Goal: Task Accomplishment & Management: Manage account settings

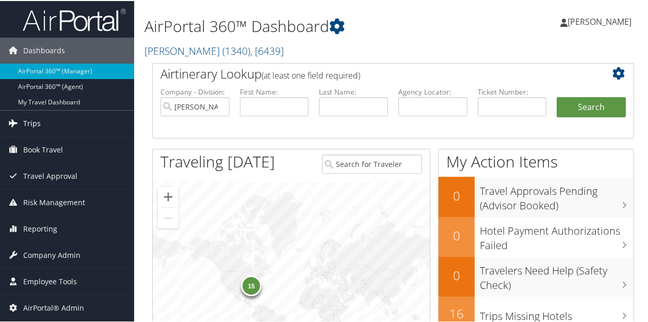
click at [38, 115] on span "Trips" at bounding box center [32, 122] width 18 height 26
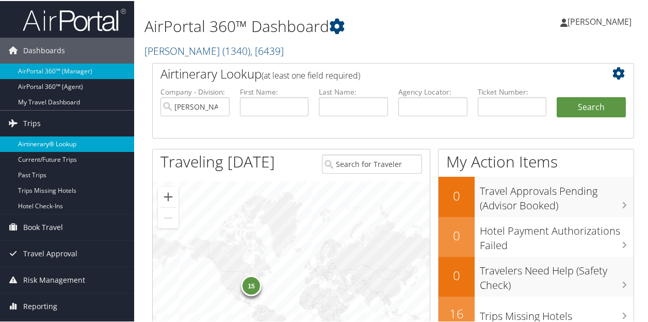
click at [37, 147] on link "Airtinerary® Lookup" at bounding box center [67, 142] width 134 height 15
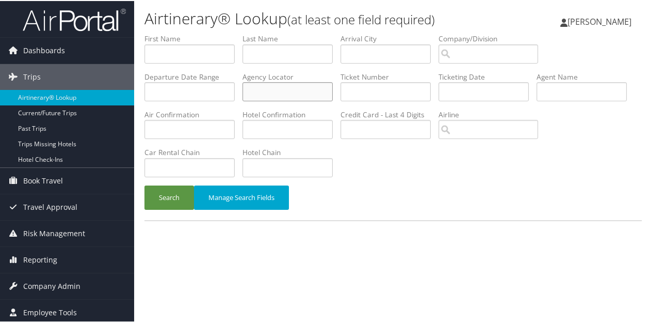
click at [286, 85] on input "text" at bounding box center [288, 90] width 90 height 19
paste input "3CBL9Y"
type input "3CBL9Y"
click at [145, 184] on button "Search" at bounding box center [170, 196] width 50 height 24
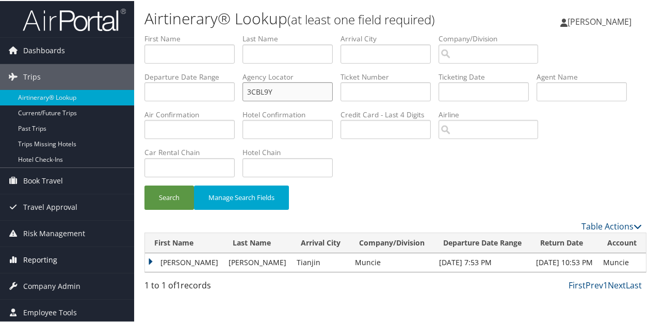
scroll to position [27, 0]
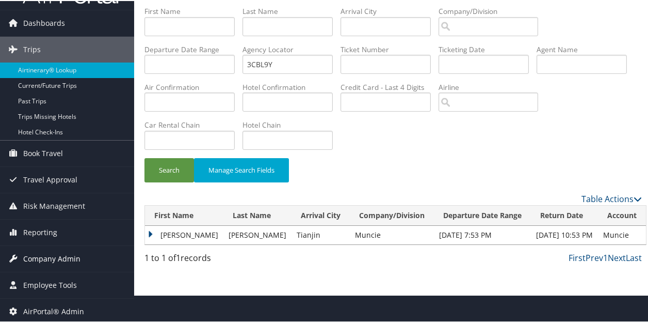
click at [58, 259] on span "Company Admin" at bounding box center [51, 258] width 57 height 26
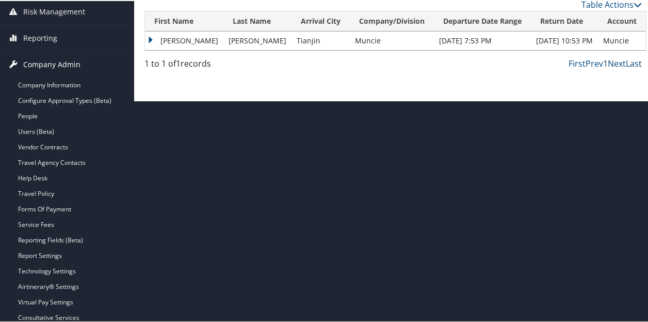
scroll to position [225, 0]
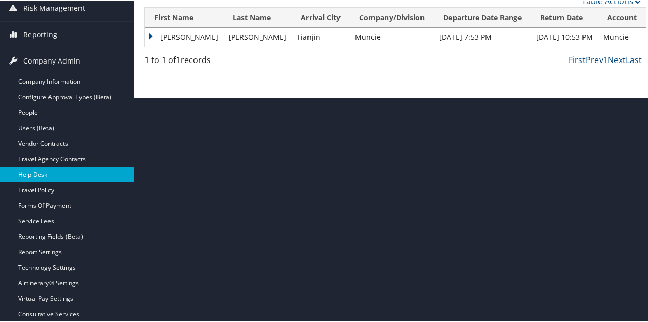
click at [47, 179] on link "Help Desk" at bounding box center [67, 173] width 134 height 15
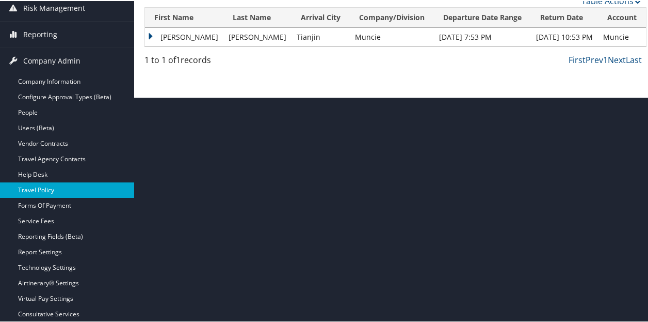
click at [37, 190] on link "Travel Policy" at bounding box center [67, 188] width 134 height 15
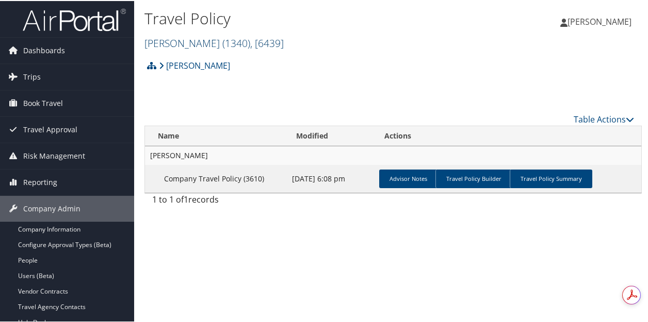
click at [223, 41] on span "( 1340 )" at bounding box center [237, 42] width 28 height 14
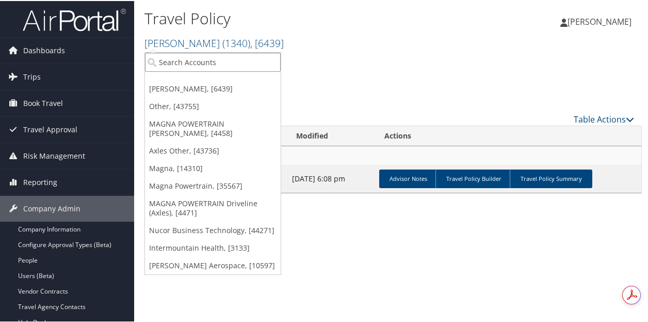
click at [181, 56] on input "search" at bounding box center [213, 61] width 136 height 19
type input "munci"
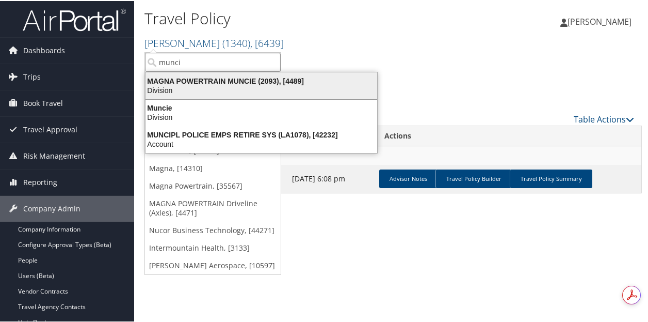
click at [197, 84] on div "MAGNA POWERTRAIN MUNCIE (2093), [4489]" at bounding box center [261, 79] width 244 height 9
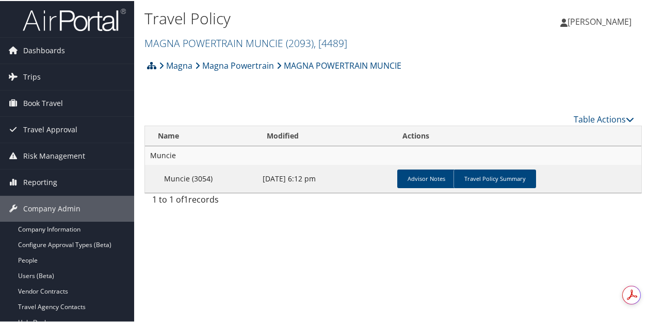
click at [152, 62] on icon at bounding box center [151, 64] width 9 height 8
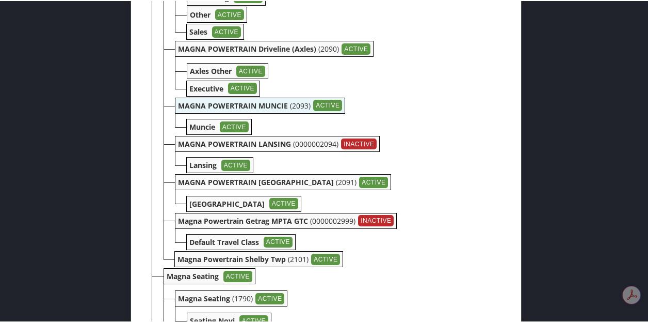
scroll to position [1892, 0]
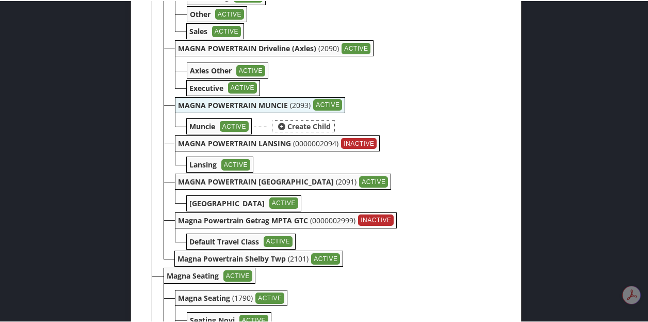
click at [198, 130] on b "Muncie" at bounding box center [202, 125] width 26 height 10
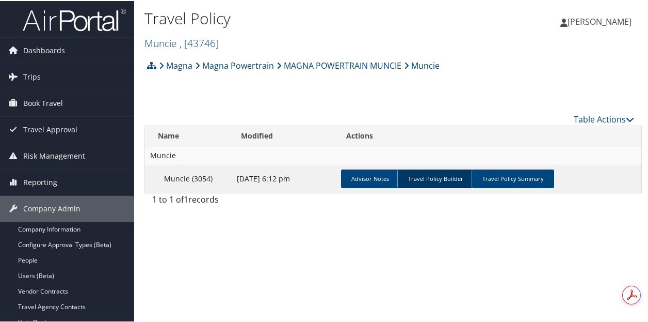
click at [434, 179] on link "Travel Policy Builder" at bounding box center [436, 177] width 76 height 19
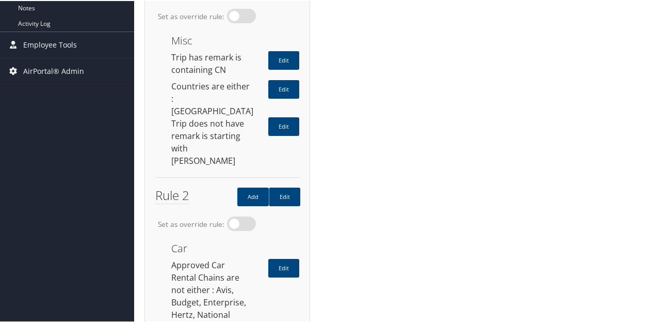
scroll to position [469, 0]
click at [282, 116] on link "Edit" at bounding box center [283, 125] width 31 height 19
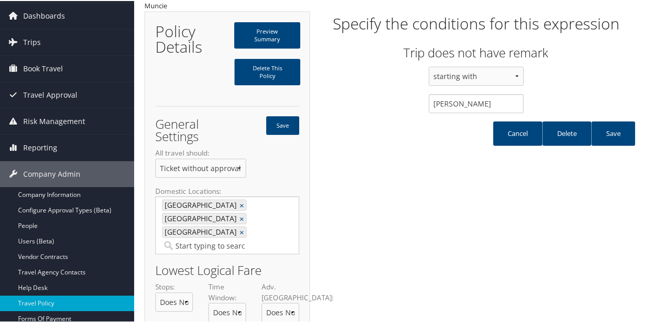
scroll to position [0, 0]
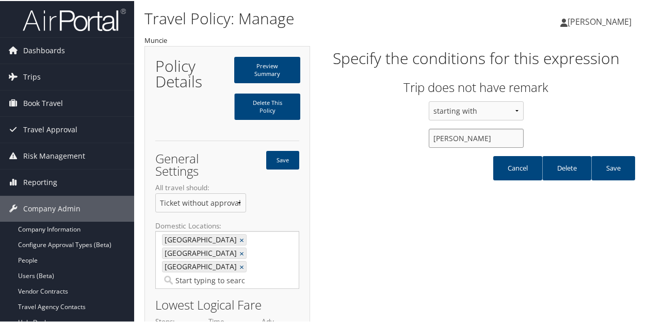
drag, startPoint x: 481, startPoint y: 137, endPoint x: 417, endPoint y: 147, distance: 64.8
click at [417, 147] on div "ending in containing starting with [PERSON_NAME]" at bounding box center [476, 127] width 332 height 55
paste input "[PERSON_NAME]"
type input "[PERSON_NAME]"
click at [602, 165] on link "Save" at bounding box center [614, 167] width 44 height 24
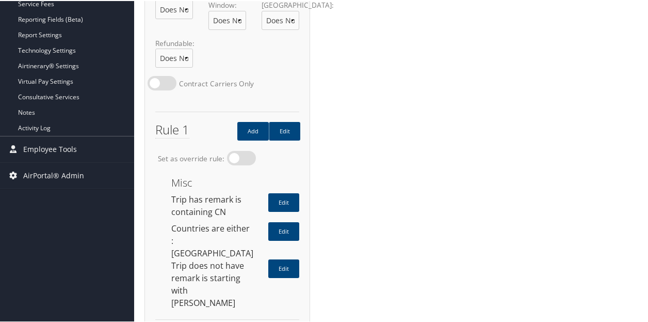
scroll to position [364, 0]
click at [289, 121] on link "Edit" at bounding box center [284, 130] width 31 height 19
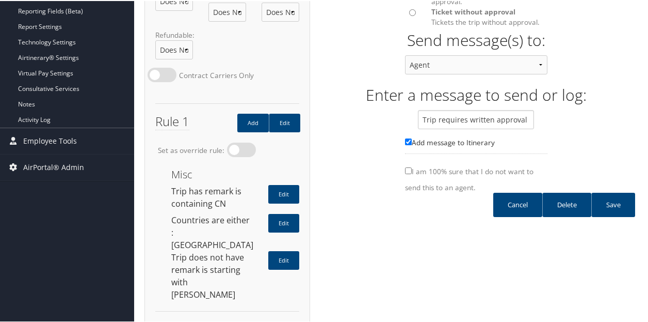
scroll to position [373, 0]
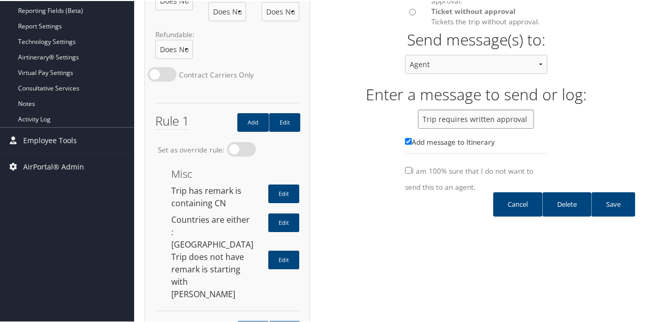
click at [453, 128] on input "Trip requires written approval from [PERSON_NAME]/Add 5.ZTOM [PERSON_NAME]" at bounding box center [476, 117] width 116 height 19
paste input "[PERSON_NAME]"
type input "Trip requires written approval from [PERSON_NAME]/Add 5.ZSTEVE [PERSON_NAME]"
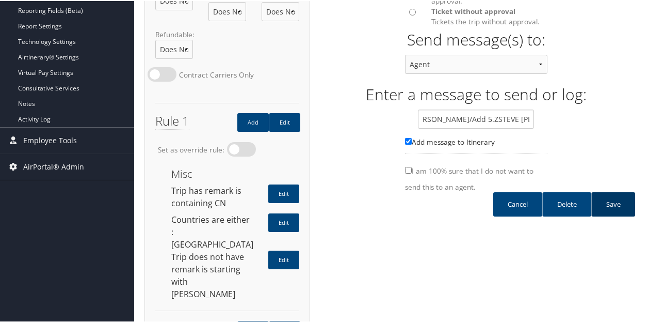
scroll to position [0, 0]
click at [607, 215] on link "Save" at bounding box center [614, 203] width 44 height 24
